Goal: Task Accomplishment & Management: Manage account settings

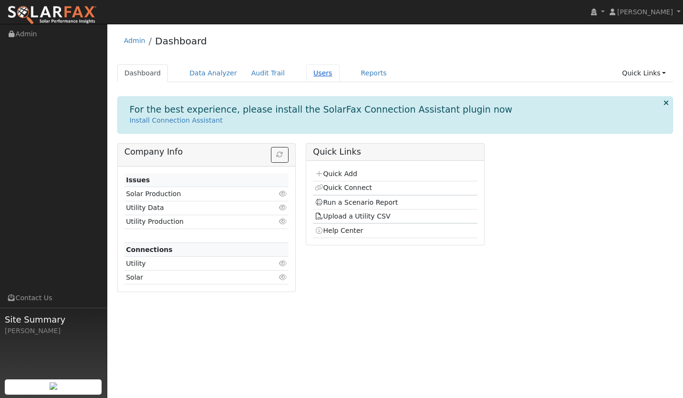
click at [311, 72] on link "Users" at bounding box center [322, 73] width 33 height 18
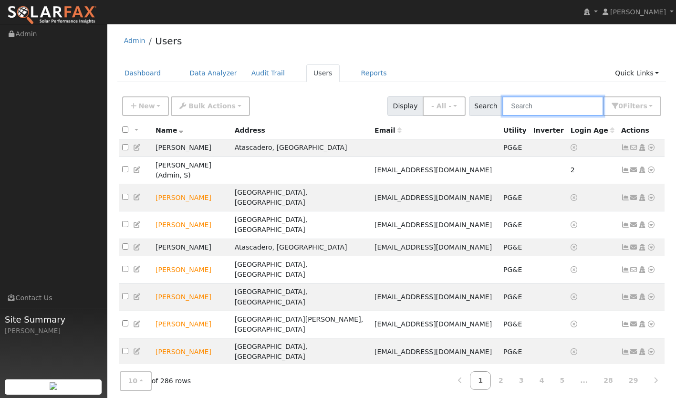
click at [542, 104] on input "text" at bounding box center [552, 106] width 101 height 20
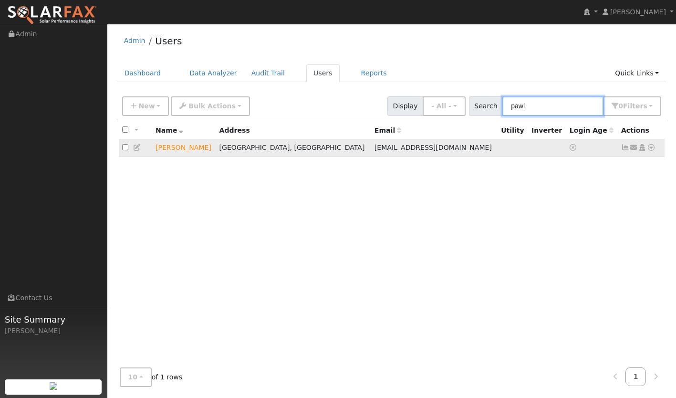
type input "pawl"
click at [623, 150] on icon at bounding box center [625, 147] width 9 height 7
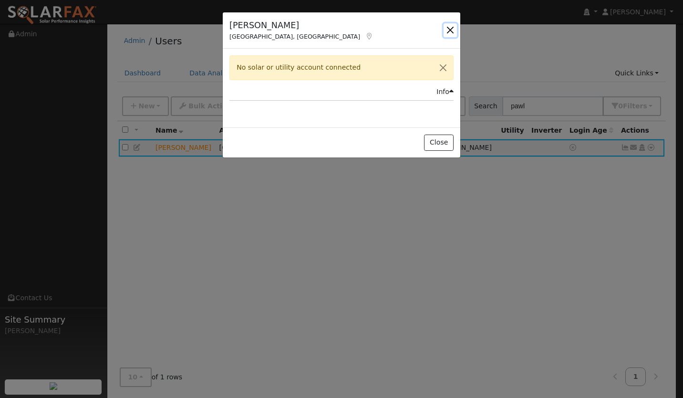
click at [449, 28] on button "button" at bounding box center [450, 29] width 13 height 13
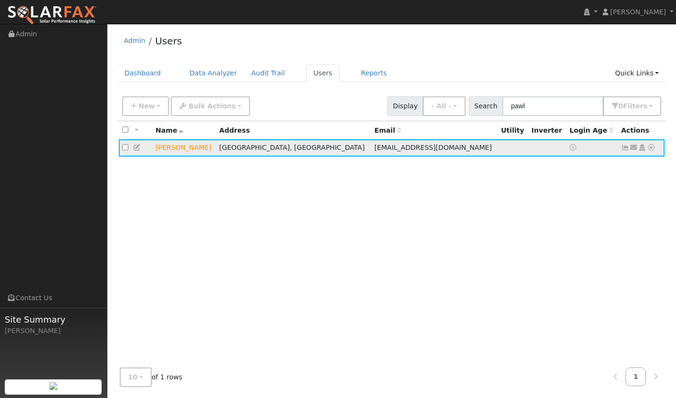
click at [648, 145] on icon at bounding box center [651, 147] width 9 height 7
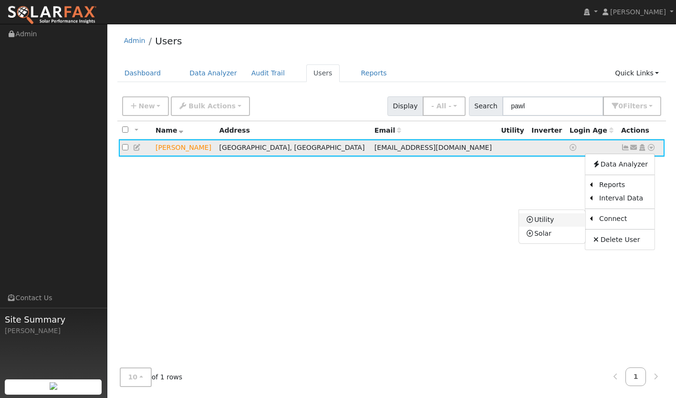
click at [553, 217] on link "Utility" at bounding box center [552, 219] width 66 height 13
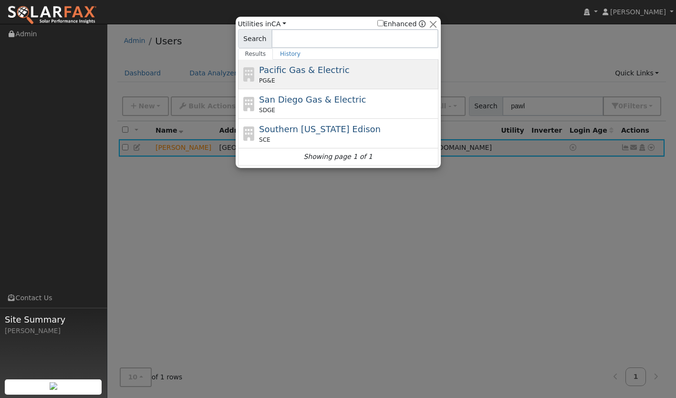
click at [295, 80] on div "PG&E" at bounding box center [347, 80] width 177 height 9
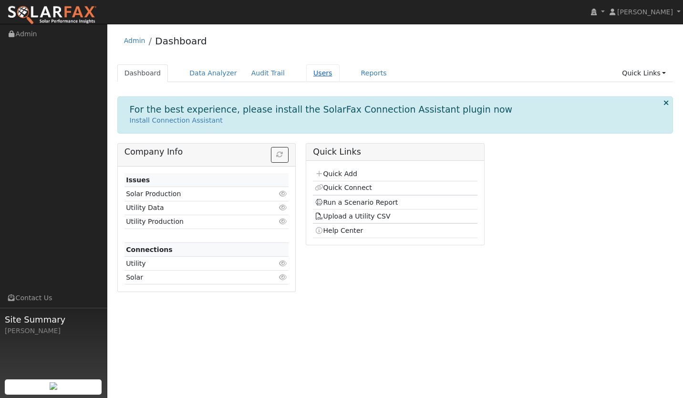
click at [317, 72] on link "Users" at bounding box center [322, 73] width 33 height 18
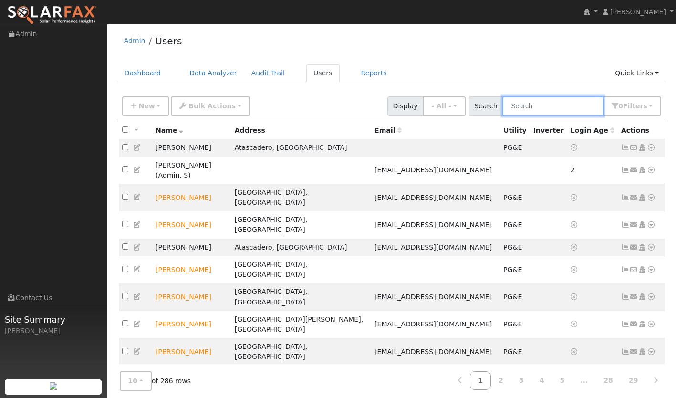
click at [540, 107] on input "text" at bounding box center [552, 106] width 101 height 20
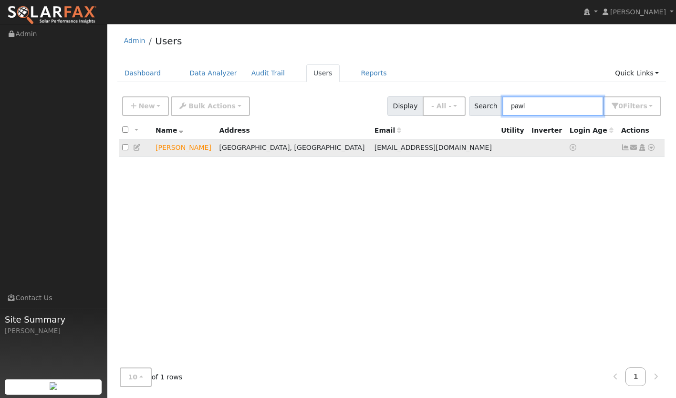
type input "pawl"
click at [652, 150] on icon at bounding box center [651, 147] width 9 height 7
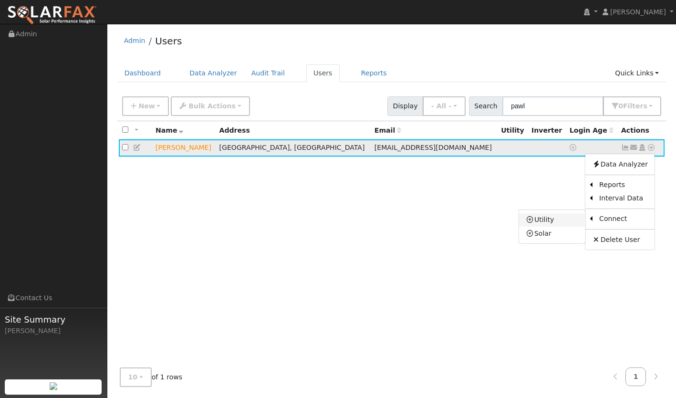
click at [557, 218] on link "Utility" at bounding box center [552, 219] width 66 height 13
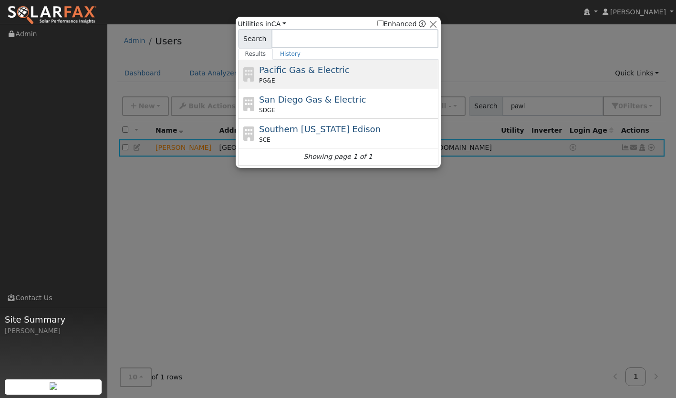
click at [334, 75] on span "Pacific Gas & Electric" at bounding box center [304, 70] width 90 height 10
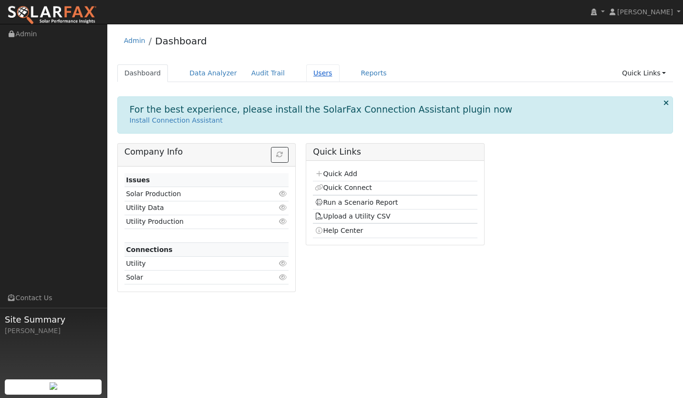
click at [310, 72] on link "Users" at bounding box center [322, 73] width 33 height 18
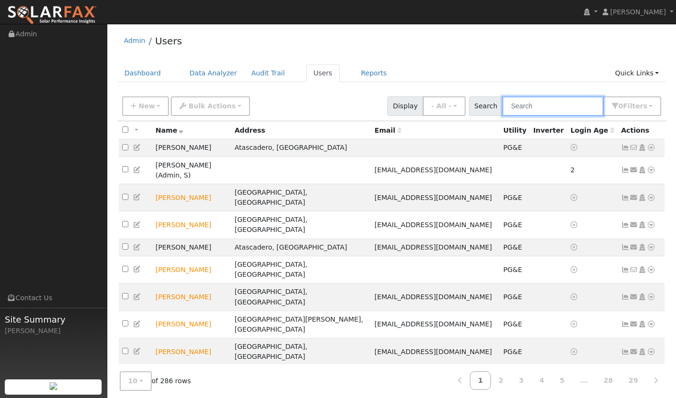
click at [524, 107] on input "text" at bounding box center [552, 106] width 101 height 20
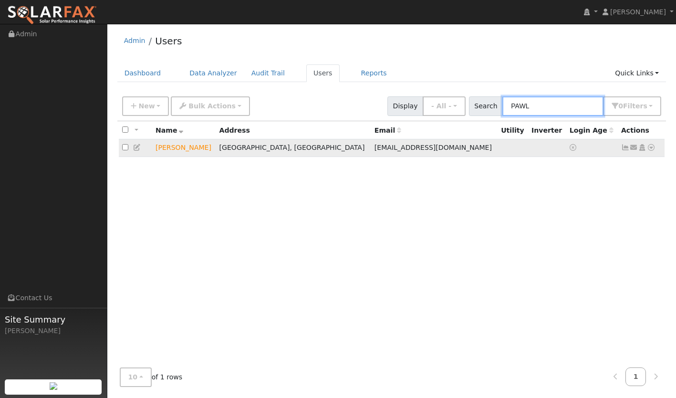
type input "PAWL"
click at [652, 149] on icon at bounding box center [651, 147] width 9 height 7
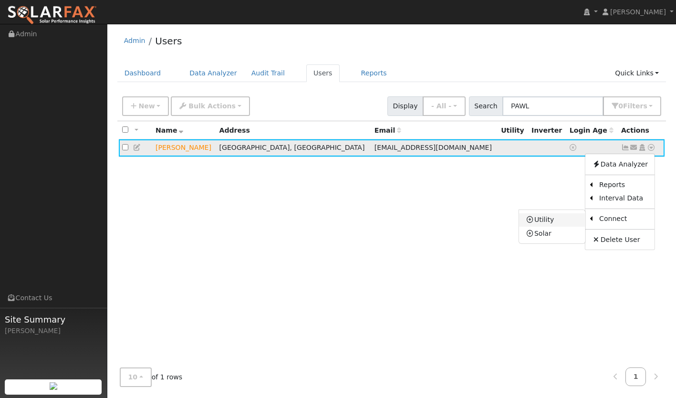
click at [570, 220] on link "Utility" at bounding box center [552, 219] width 66 height 13
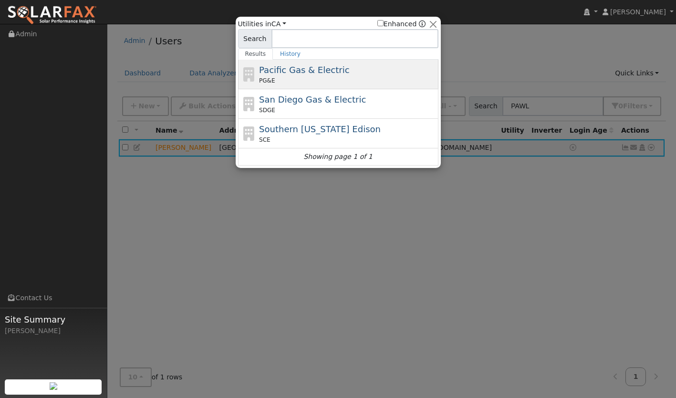
click at [296, 61] on div "Pacific Gas & Electric PG&E" at bounding box center [338, 75] width 200 height 30
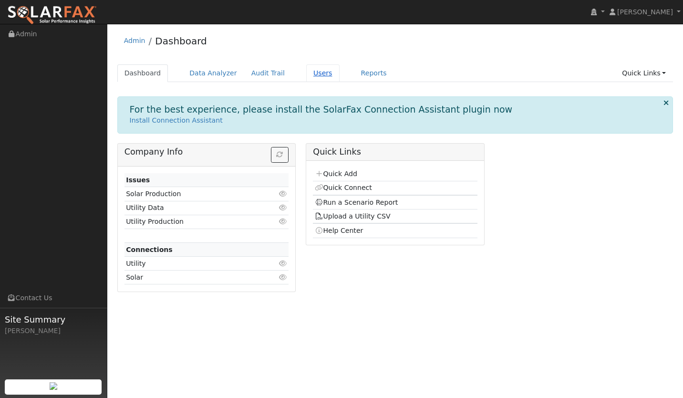
click at [306, 73] on link "Users" at bounding box center [322, 73] width 33 height 18
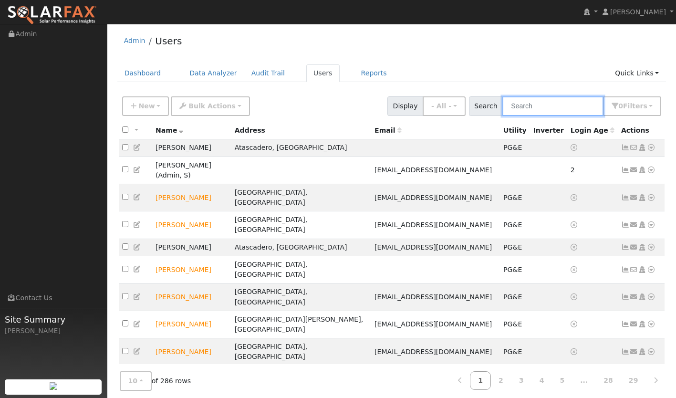
click at [542, 113] on input "text" at bounding box center [552, 106] width 101 height 20
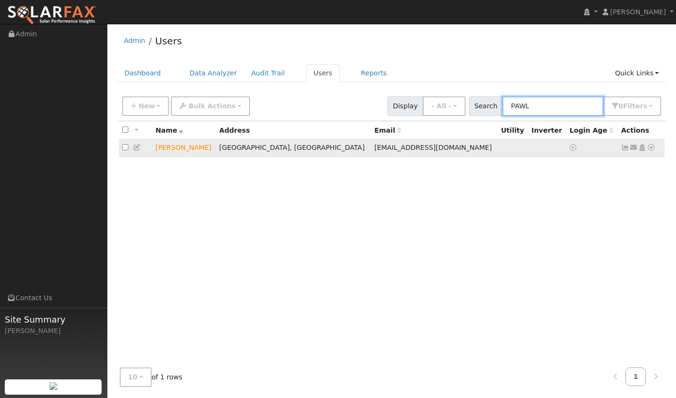
type input "PAWL"
click at [622, 147] on icon at bounding box center [625, 147] width 9 height 7
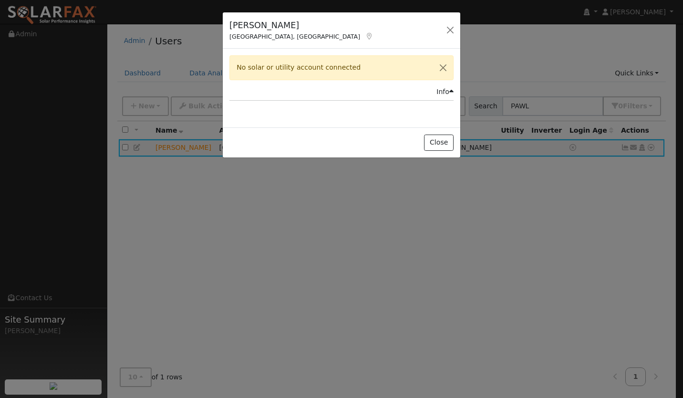
click at [443, 93] on div "Info" at bounding box center [444, 92] width 17 height 10
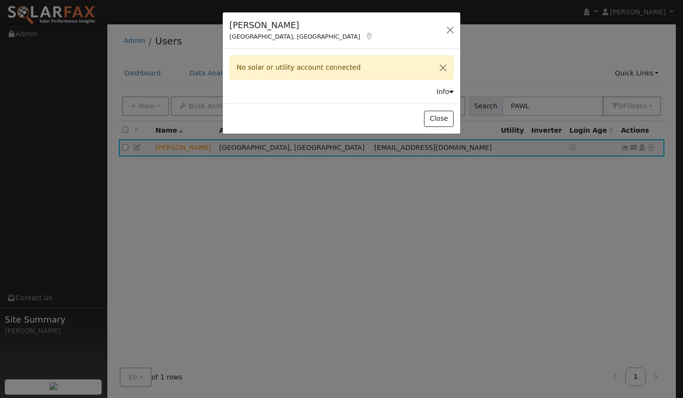
click at [440, 23] on div "[PERSON_NAME] Santa Maria, [GEOGRAPHIC_DATA] Default Account Default Account [S…" at bounding box center [342, 30] width 238 height 37
click at [449, 23] on button "button" at bounding box center [450, 29] width 13 height 13
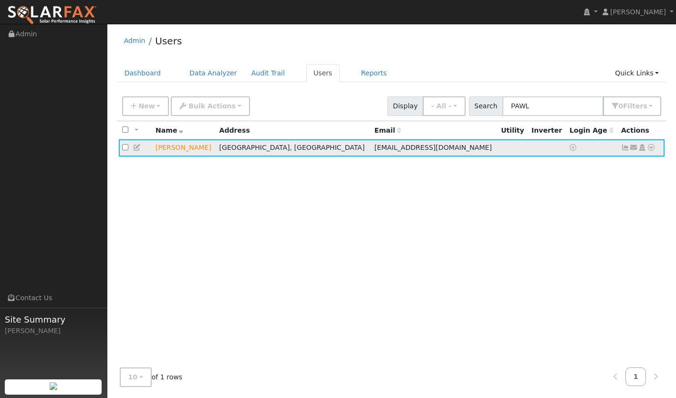
click at [652, 146] on icon at bounding box center [651, 147] width 9 height 7
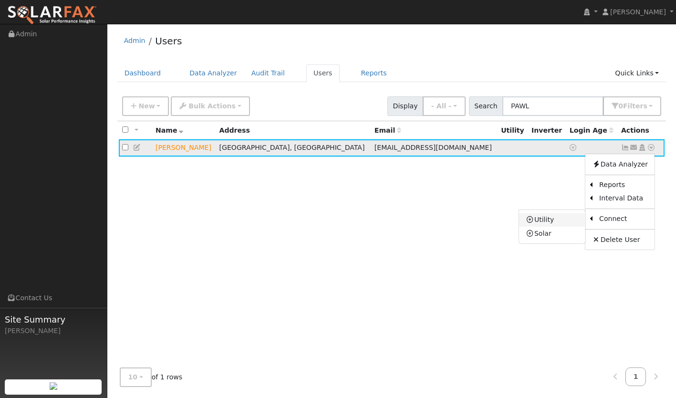
click at [563, 220] on link "Utility" at bounding box center [552, 219] width 66 height 13
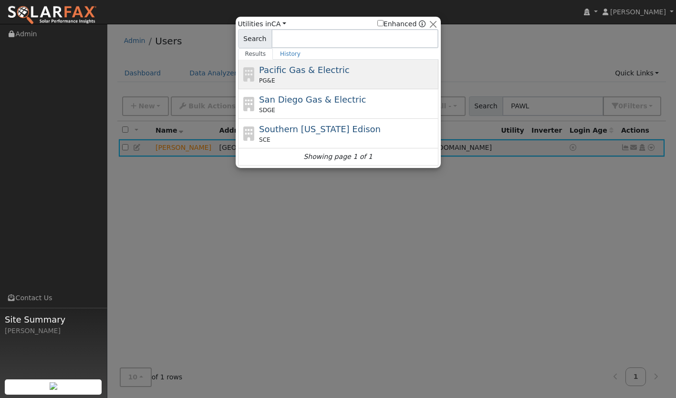
click at [348, 75] on div "Pacific Gas & Electric PG&E" at bounding box center [347, 73] width 177 height 21
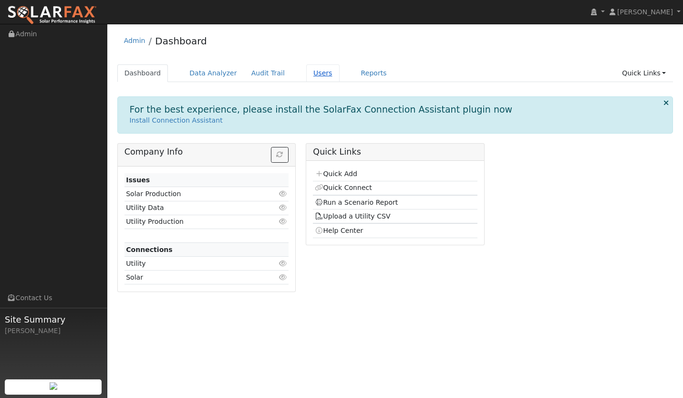
click at [306, 75] on link "Users" at bounding box center [322, 73] width 33 height 18
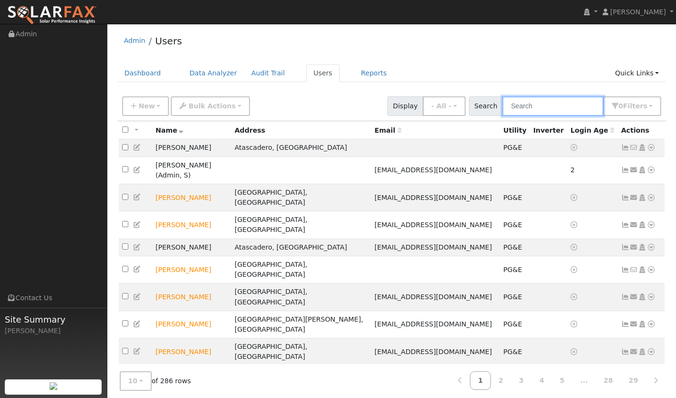
click at [537, 108] on input "text" at bounding box center [552, 106] width 101 height 20
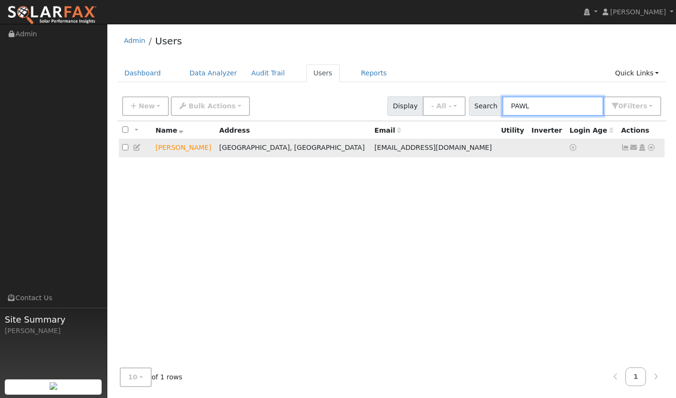
type input "PAWL"
click at [625, 148] on icon at bounding box center [625, 147] width 9 height 7
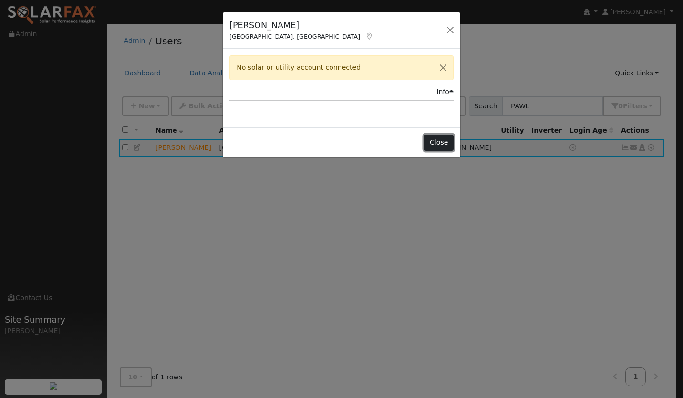
click at [431, 143] on button "Close" at bounding box center [438, 143] width 29 height 16
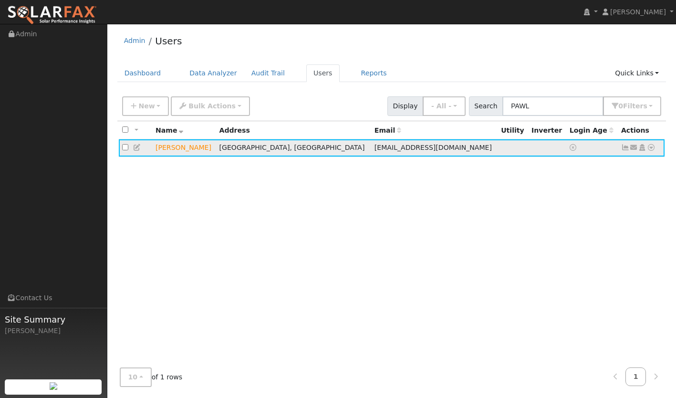
click at [649, 150] on icon at bounding box center [651, 147] width 9 height 7
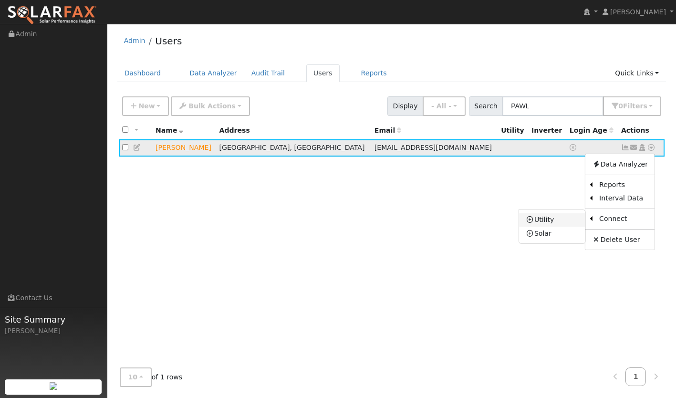
click at [547, 219] on link "Utility" at bounding box center [552, 219] width 66 height 13
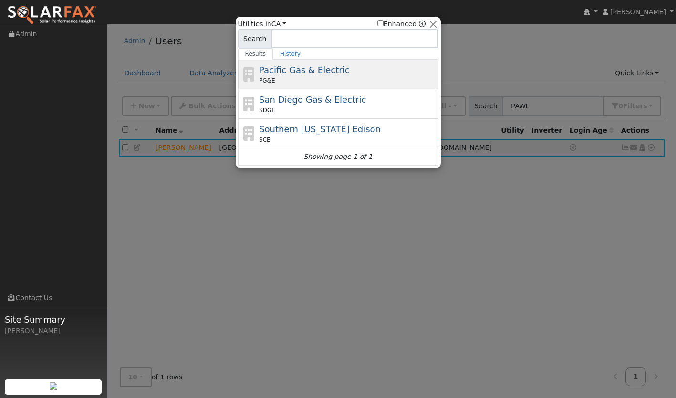
click at [321, 82] on div "PG&E" at bounding box center [347, 80] width 177 height 9
